Goal: Task Accomplishment & Management: Use online tool/utility

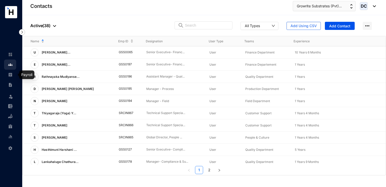
click at [10, 73] on img at bounding box center [10, 74] width 5 height 5
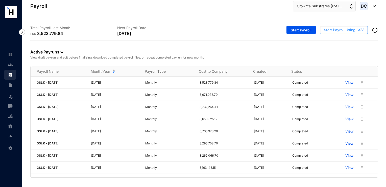
click at [353, 31] on span "Start Payroll Using CSV" at bounding box center [344, 29] width 40 height 5
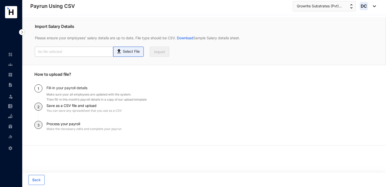
click at [128, 54] on span "Select File" at bounding box center [128, 52] width 31 height 10
click at [0, 0] on input "Select File" at bounding box center [0, 0] width 0 height 0
type input "Payroll Uploaded File- GSLK- [DATE].csv"
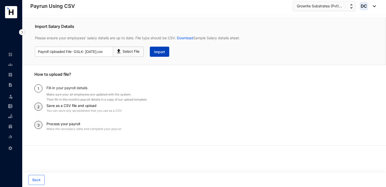
click at [156, 54] on span "Import" at bounding box center [159, 51] width 11 height 5
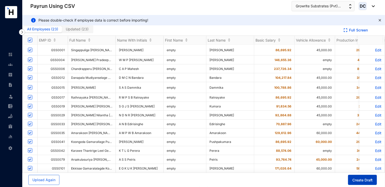
click at [360, 178] on span "Create Draft" at bounding box center [362, 179] width 20 height 5
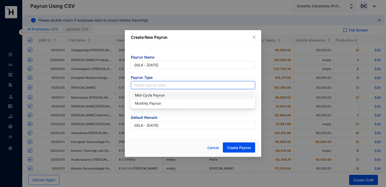
click at [185, 81] on input "search" at bounding box center [193, 85] width 118 height 8
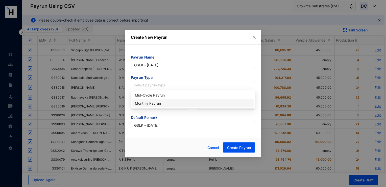
click at [153, 102] on div "Monthly Payrun" at bounding box center [193, 103] width 116 height 6
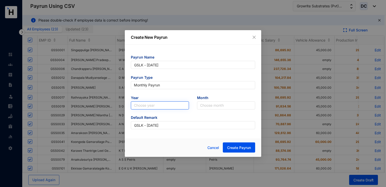
click at [153, 105] on input "search" at bounding box center [160, 105] width 52 height 8
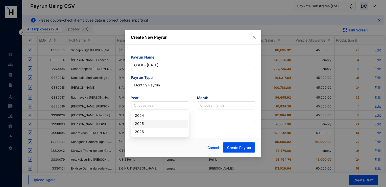
click at [144, 122] on div "2025" at bounding box center [160, 124] width 50 height 6
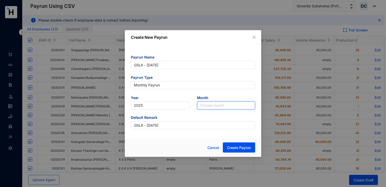
click at [210, 105] on input "search" at bounding box center [226, 105] width 52 height 8
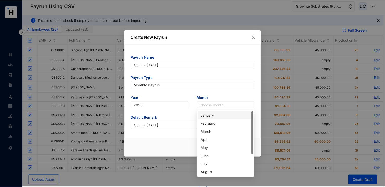
scroll to position [32, 0]
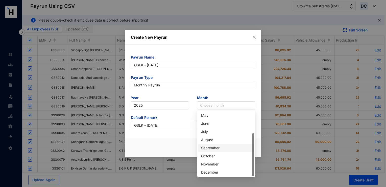
click at [207, 148] on div "September" at bounding box center [226, 148] width 50 height 6
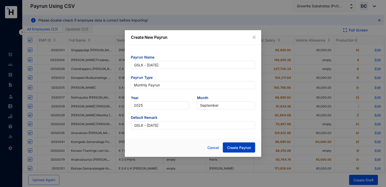
click at [237, 149] on span "Create Payrun" at bounding box center [239, 147] width 24 height 5
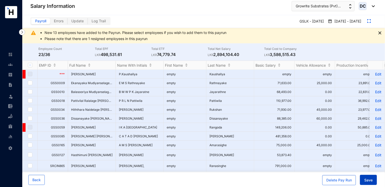
click at [373, 178] on button "Save" at bounding box center [368, 179] width 17 height 10
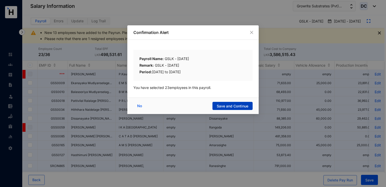
click at [244, 108] on span "Save and Continue" at bounding box center [233, 105] width 32 height 5
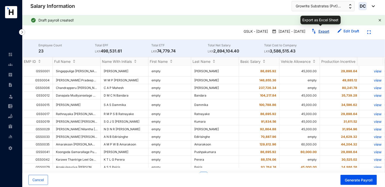
click at [314, 32] on img "button" at bounding box center [313, 31] width 5 height 5
